Goal: Check status: Check status

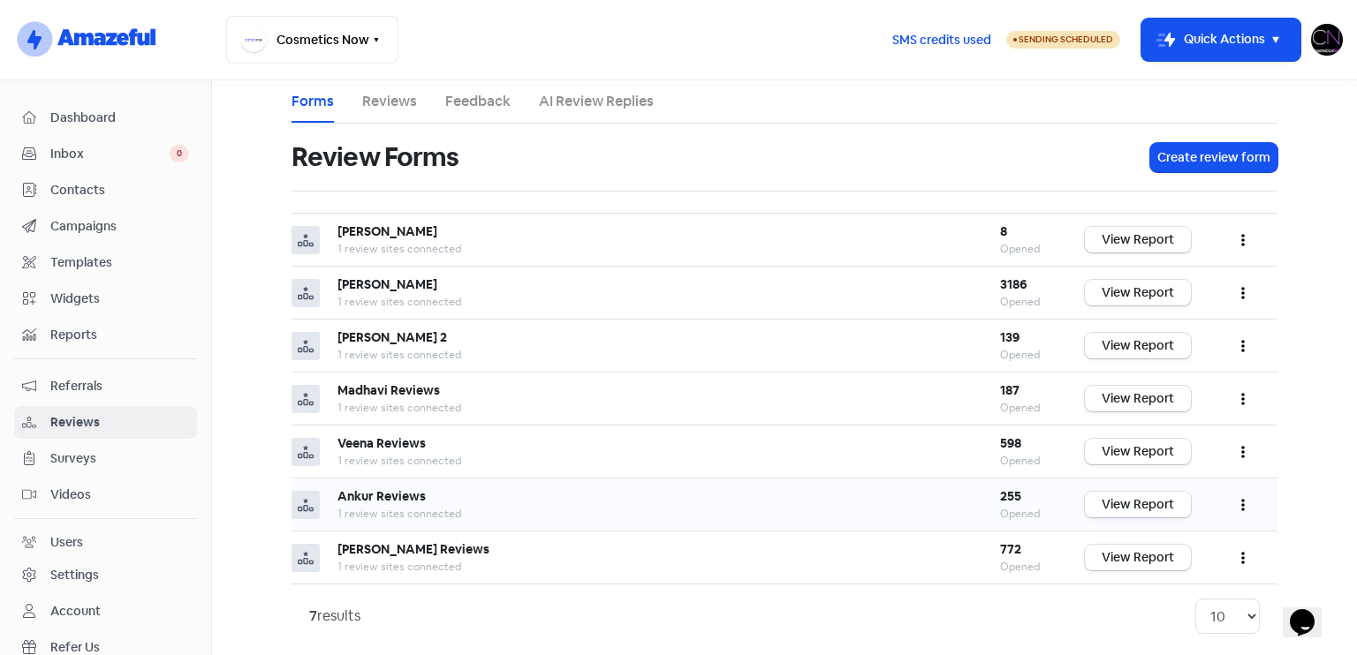
click at [1155, 504] on link "View Report" at bounding box center [1138, 505] width 106 height 26
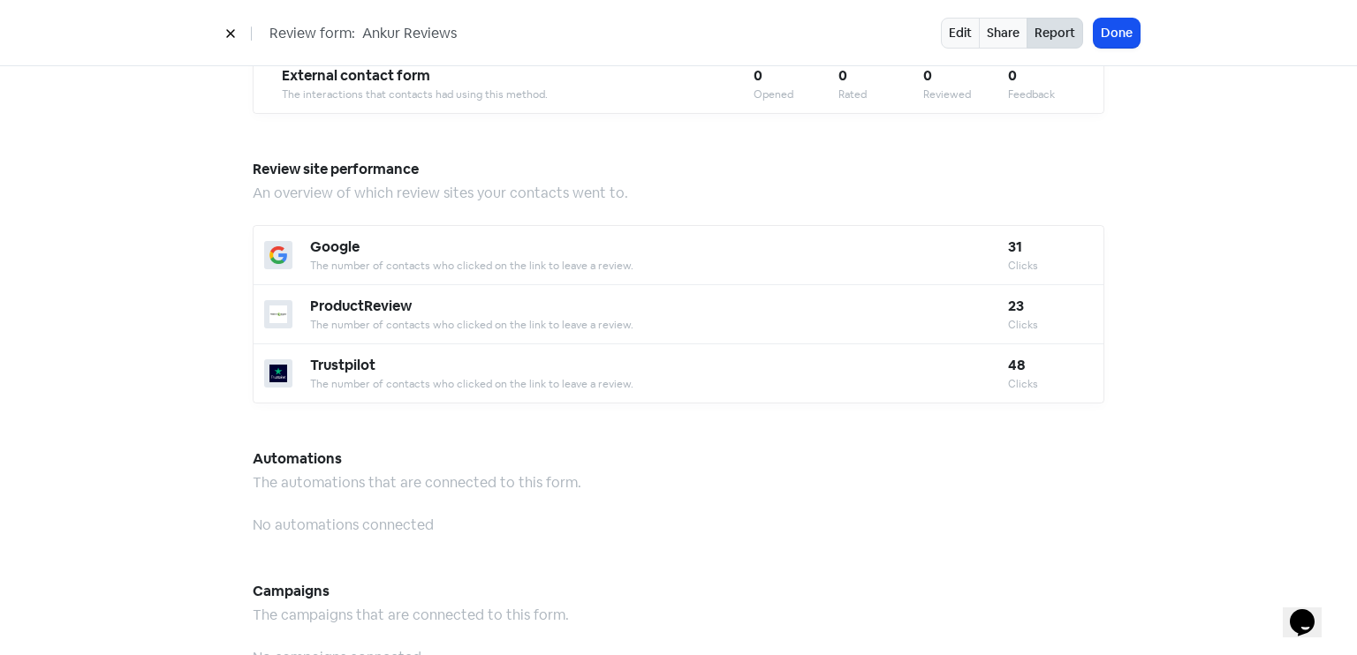
scroll to position [1546, 0]
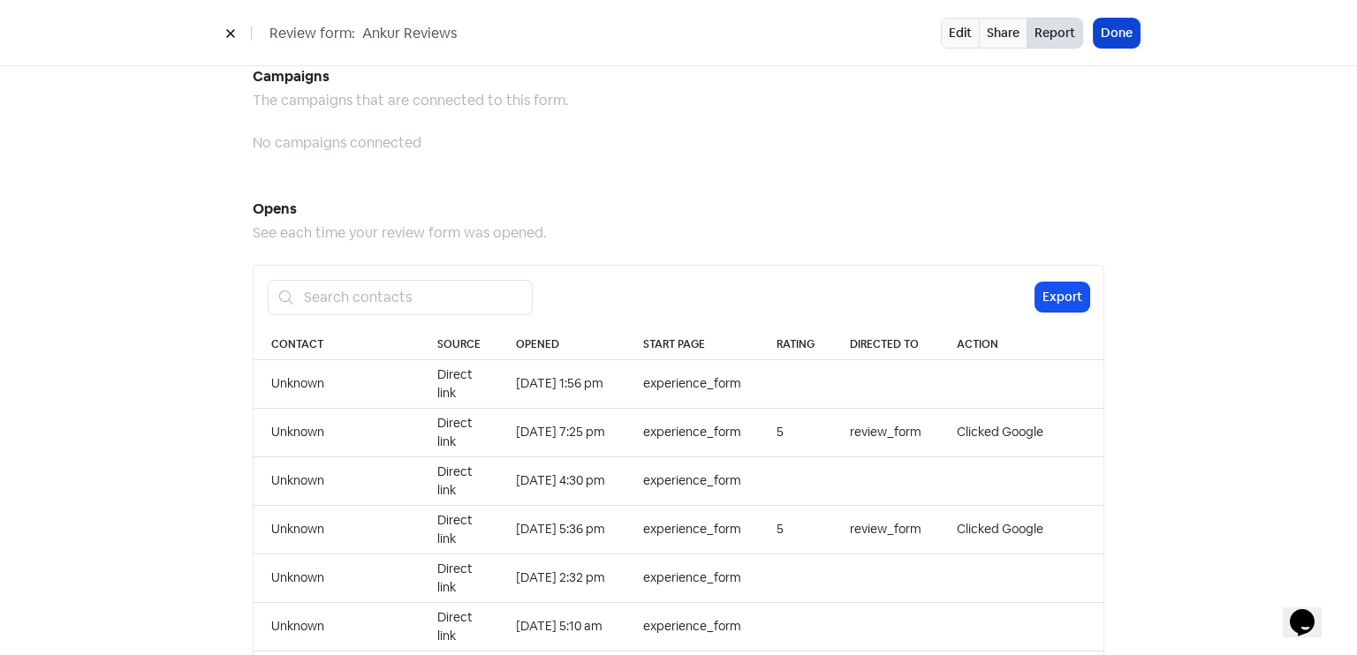
click at [1130, 22] on button "Done" at bounding box center [1116, 33] width 46 height 29
